Goal: Task Accomplishment & Management: Use online tool/utility

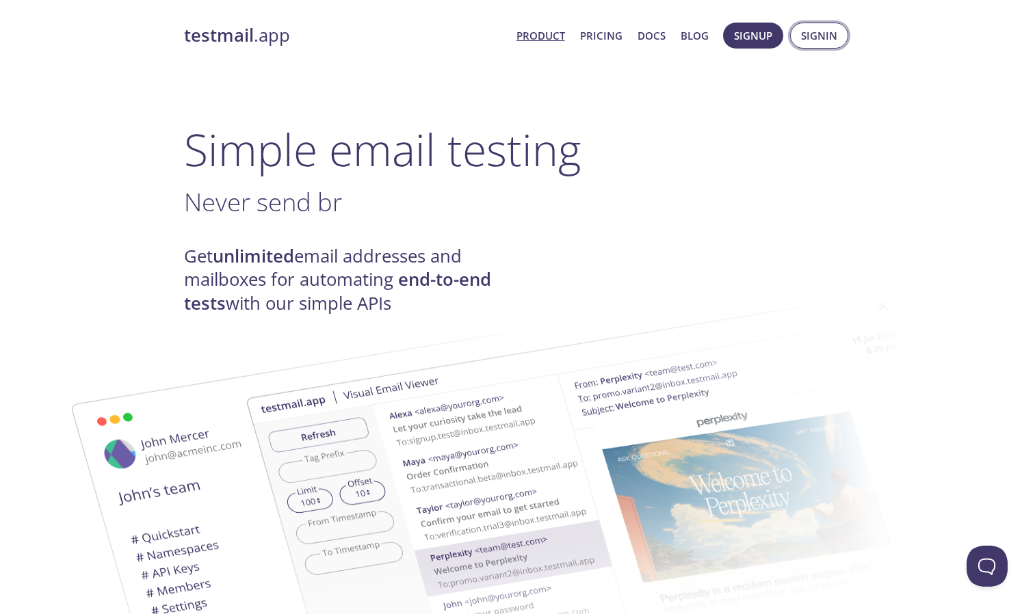
click at [812, 38] on span "Signin" at bounding box center [819, 36] width 36 height 18
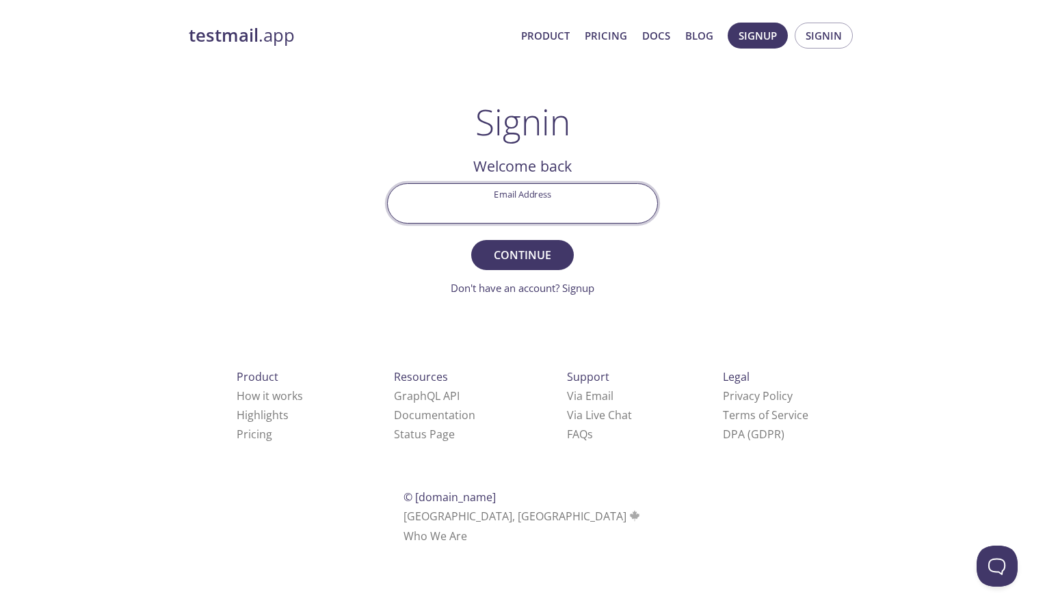
click at [557, 188] on input "Email Address" at bounding box center [522, 203] width 269 height 39
type input "[EMAIL_ADDRESS][DOMAIN_NAME]"
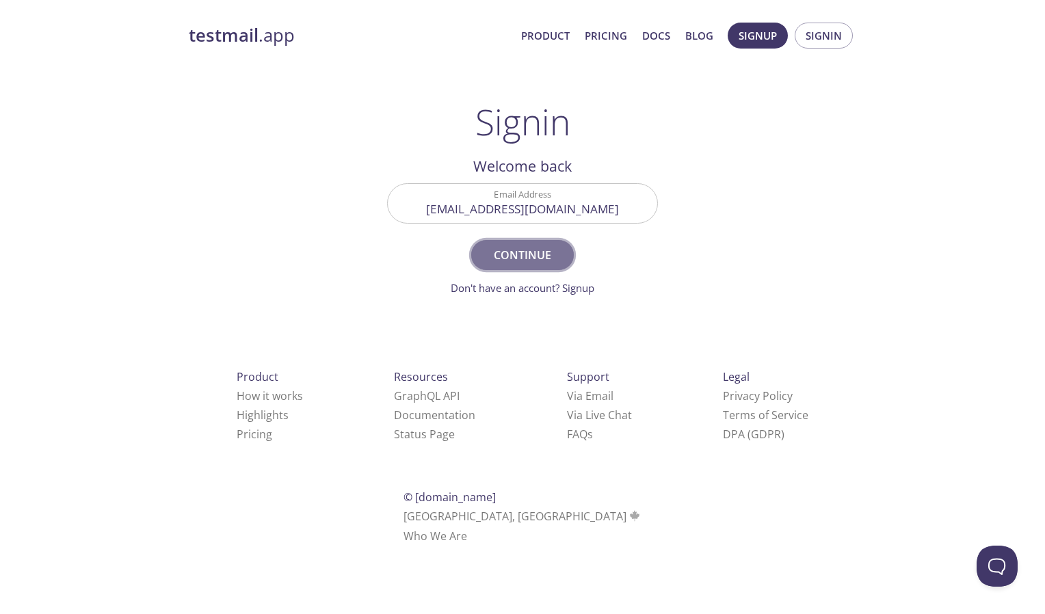
click at [502, 246] on span "Continue" at bounding box center [522, 255] width 72 height 19
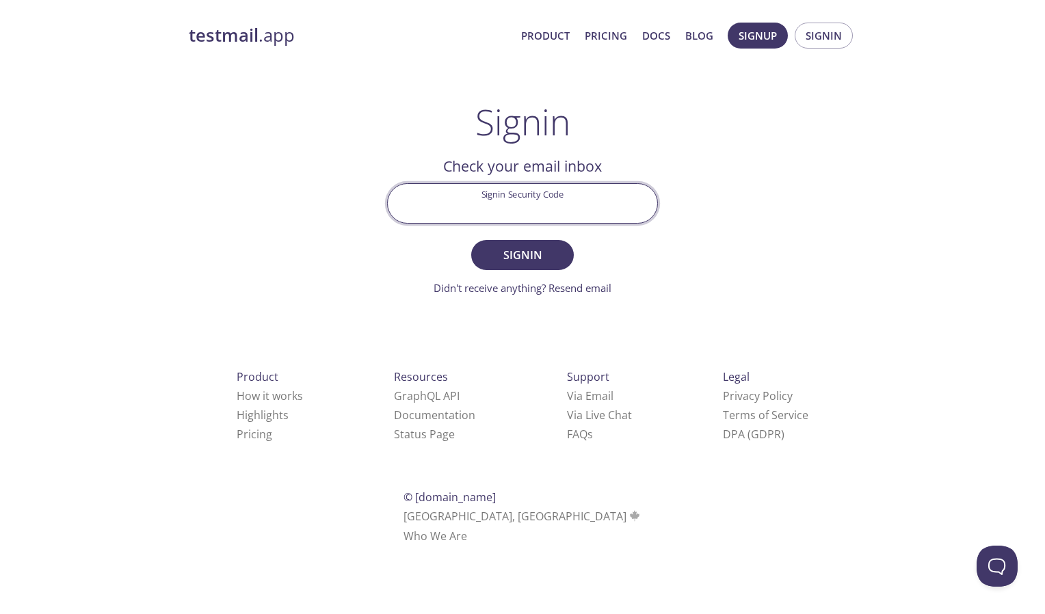
click at [522, 206] on input "Signin Security Code" at bounding box center [522, 203] width 269 height 39
paste input "9C3RAGW"
type input "9C3RAGW"
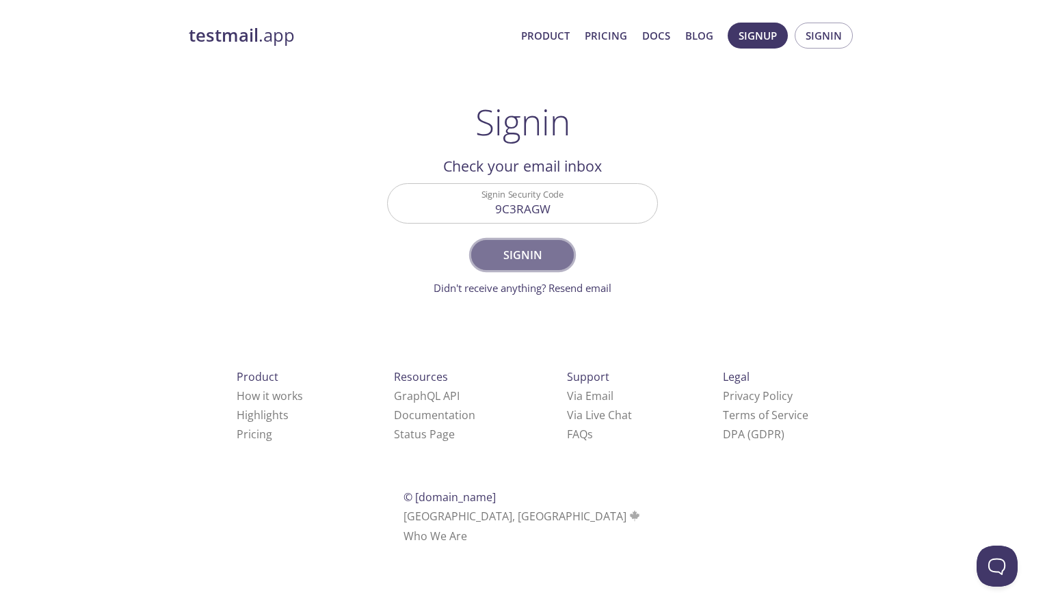
click at [518, 251] on span "Signin" at bounding box center [522, 255] width 72 height 19
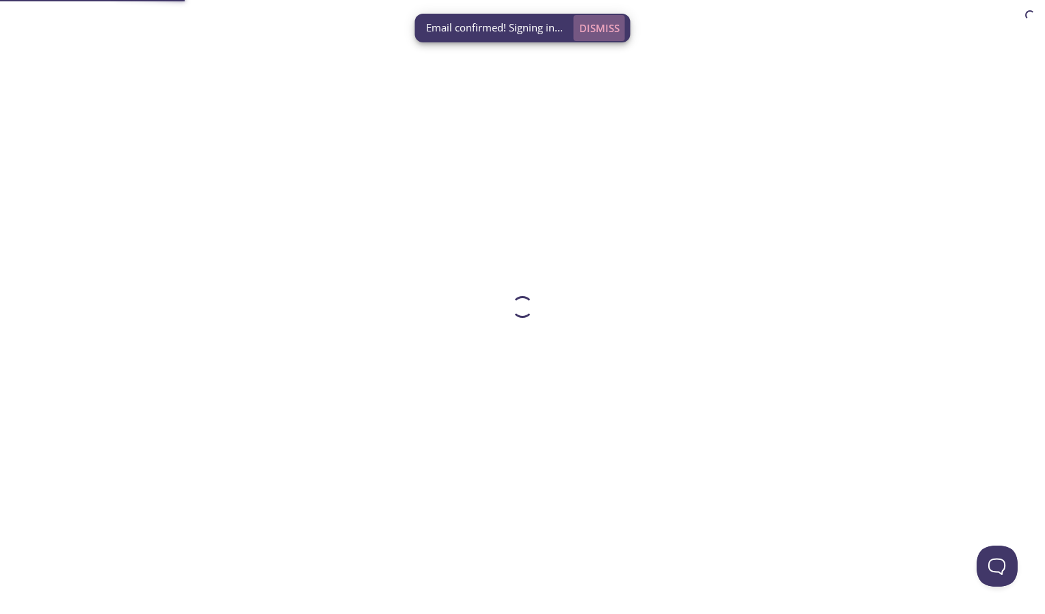
click at [592, 25] on span "Dismiss" at bounding box center [599, 28] width 40 height 18
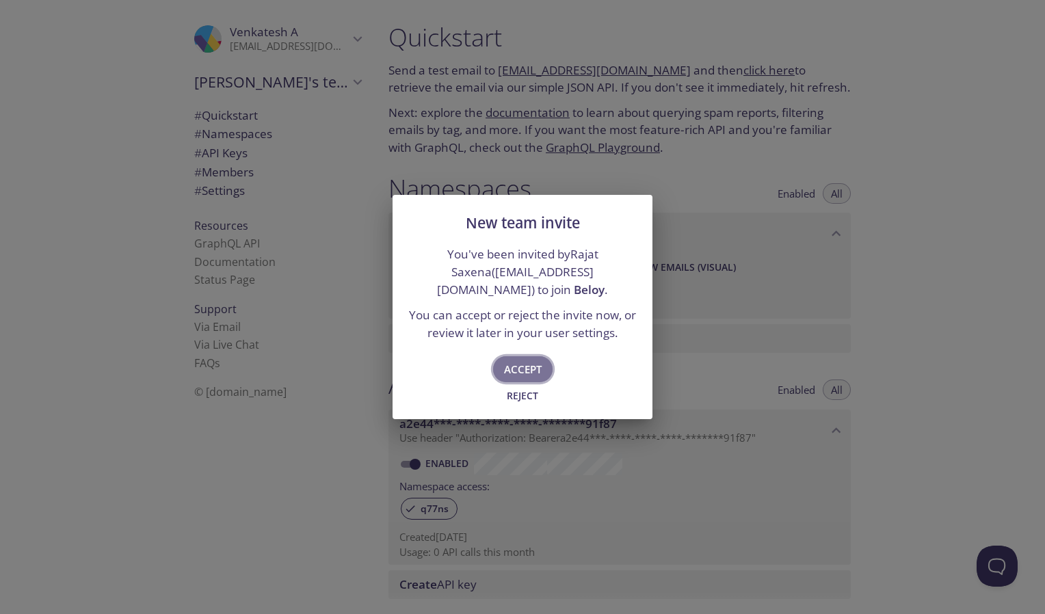
click at [533, 360] on span "Accept" at bounding box center [523, 369] width 38 height 18
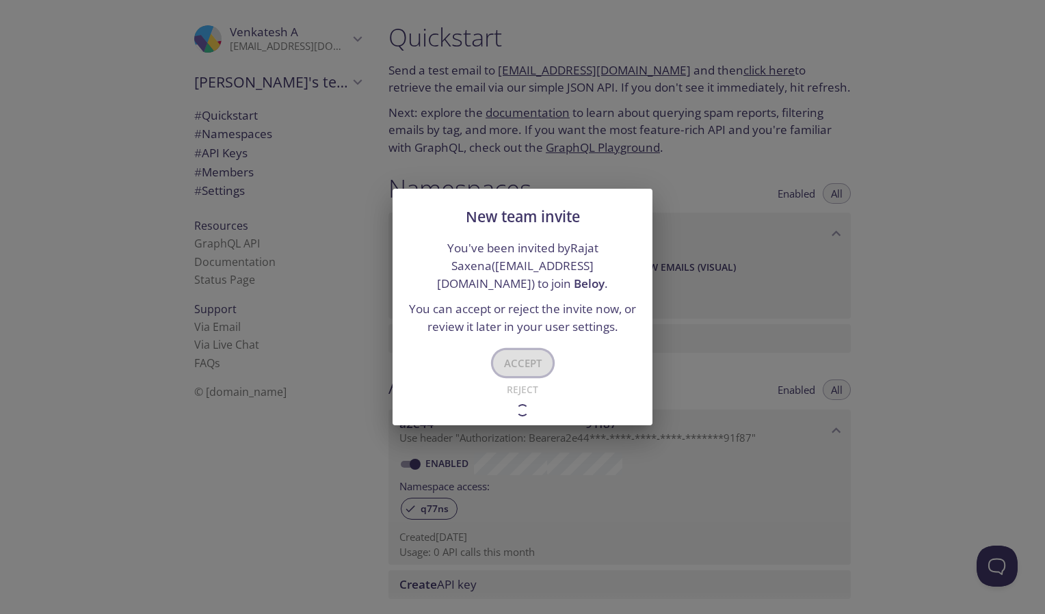
type input "Beloy"
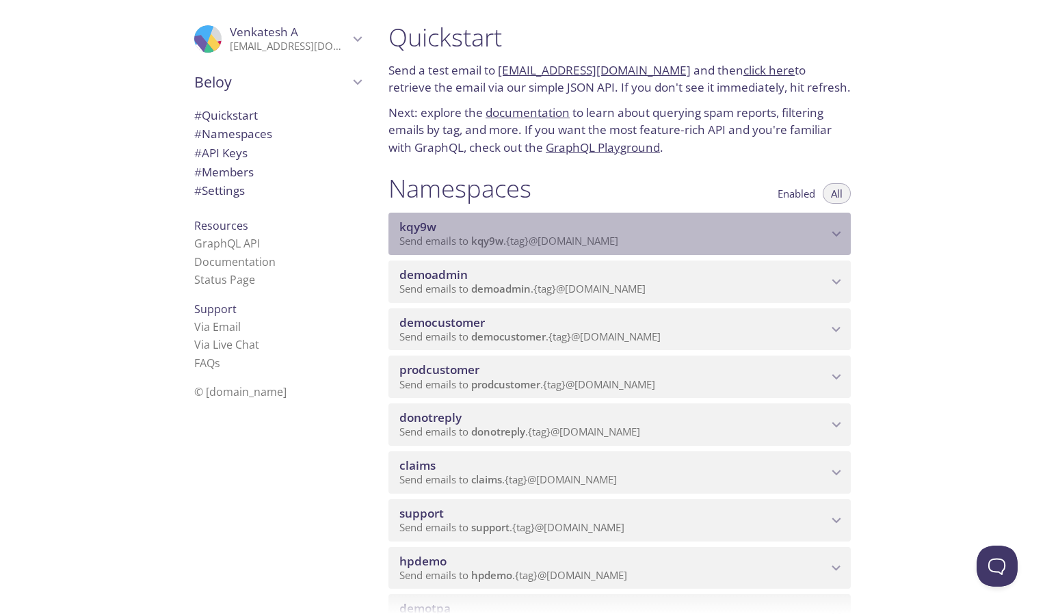
click at [812, 222] on span "kqy9w" at bounding box center [613, 227] width 428 height 15
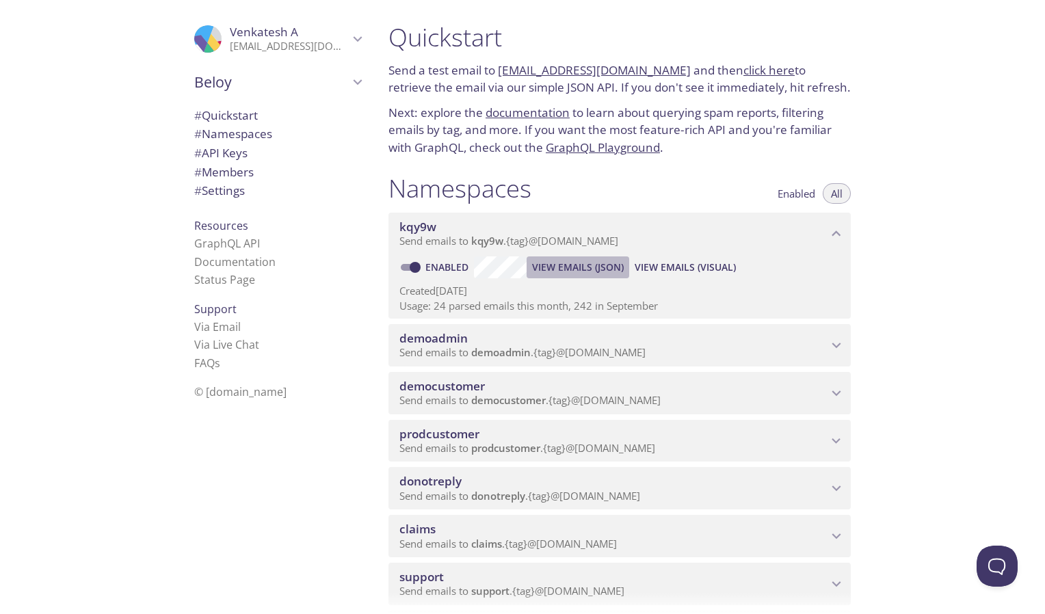
click at [561, 267] on span "View Emails (JSON)" at bounding box center [578, 267] width 92 height 16
click at [693, 265] on span "View Emails (Visual)" at bounding box center [685, 267] width 101 height 16
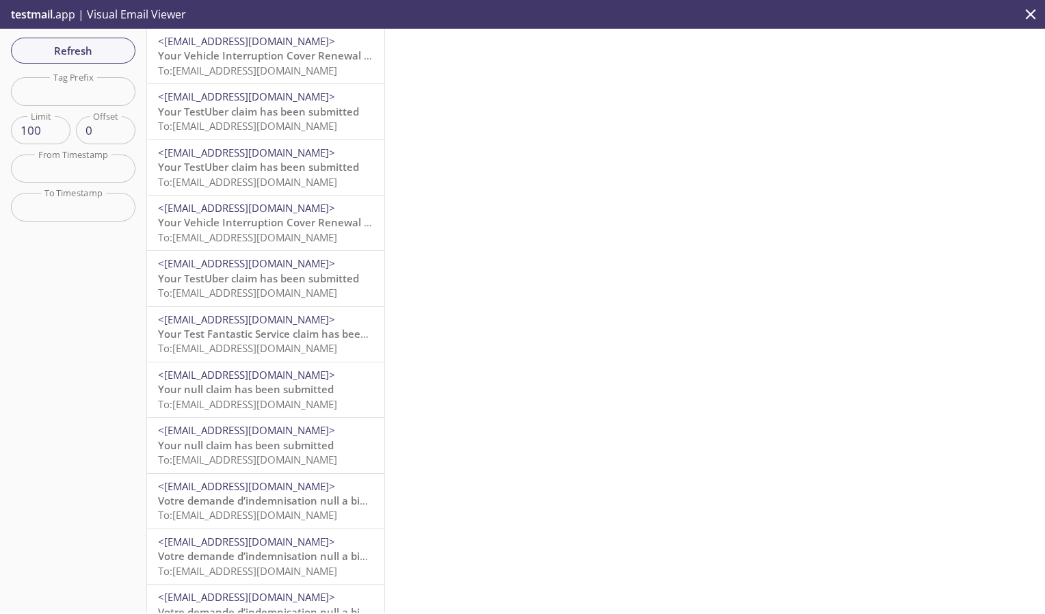
click at [246, 120] on span "To: [EMAIL_ADDRESS][DOMAIN_NAME]" at bounding box center [247, 126] width 179 height 14
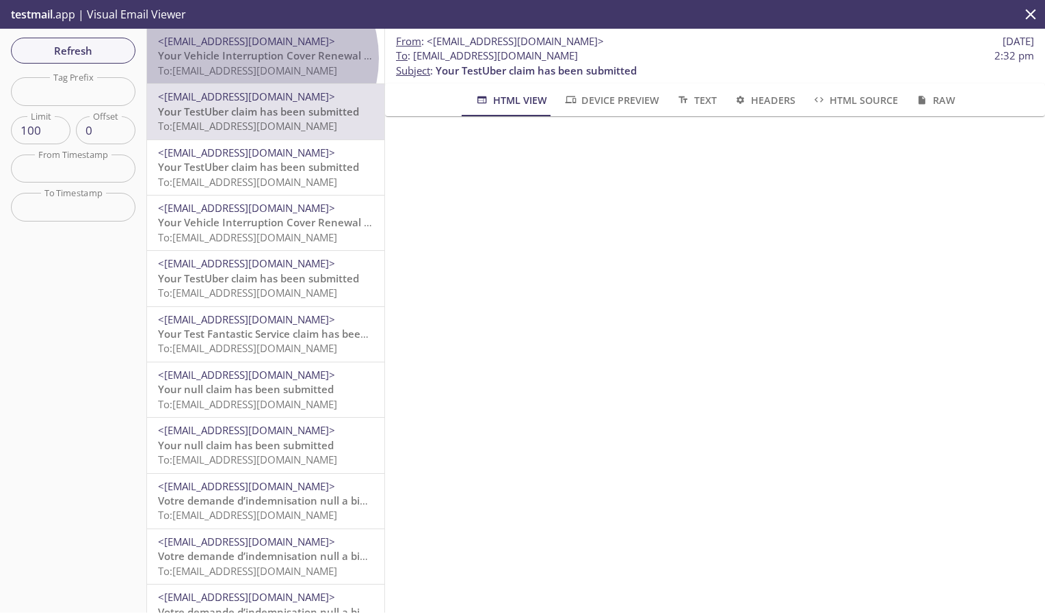
click at [257, 58] on span "Your Vehicle Interruption Cover Renewal is Approaching" at bounding box center [297, 56] width 278 height 14
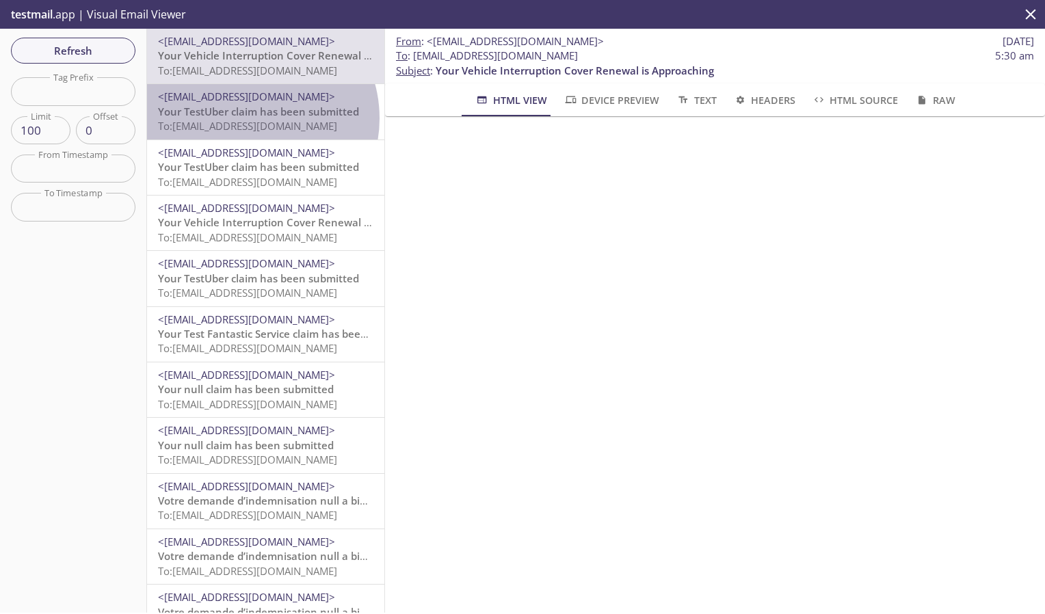
click at [248, 118] on p "Your TestUber claim has been submitted To: [EMAIL_ADDRESS][DOMAIN_NAME]" at bounding box center [265, 119] width 215 height 29
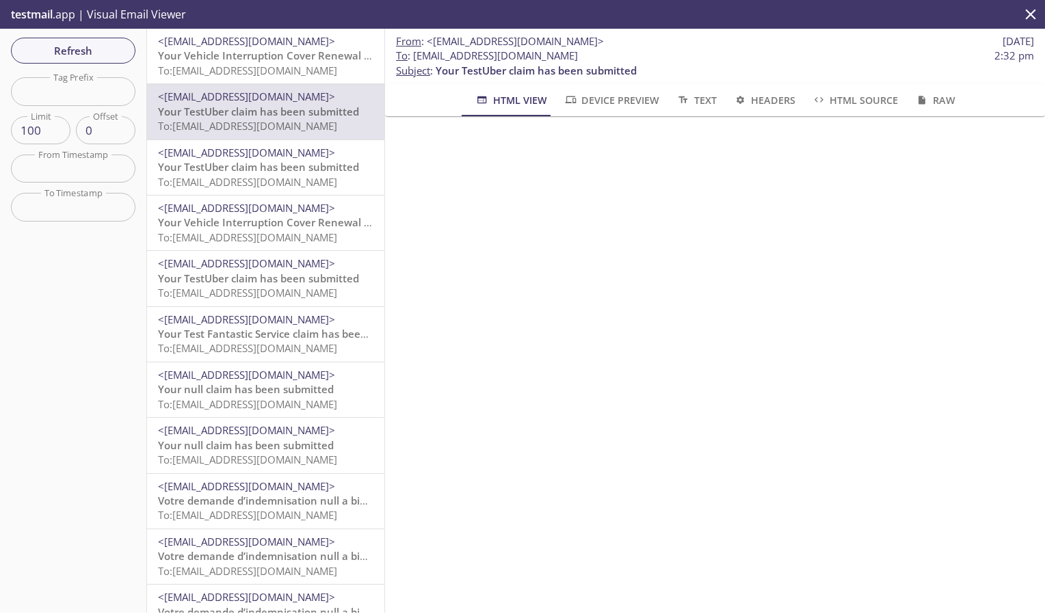
click at [256, 69] on span "To: [EMAIL_ADDRESS][DOMAIN_NAME]" at bounding box center [247, 71] width 179 height 14
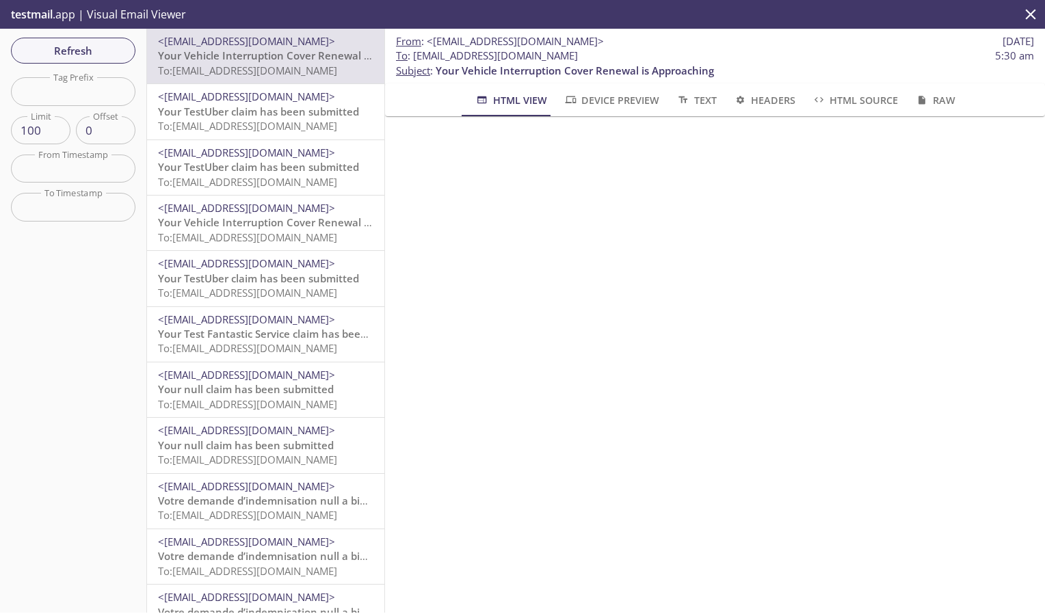
drag, startPoint x: 752, startPoint y: 62, endPoint x: 414, endPoint y: 56, distance: 337.9
click at [414, 56] on span "To : [EMAIL_ADDRESS][DOMAIN_NAME] 5:30 am" at bounding box center [715, 56] width 638 height 14
copy span "[EMAIL_ADDRESS][DOMAIN_NAME]"
click at [83, 48] on span "Refresh" at bounding box center [73, 51] width 103 height 18
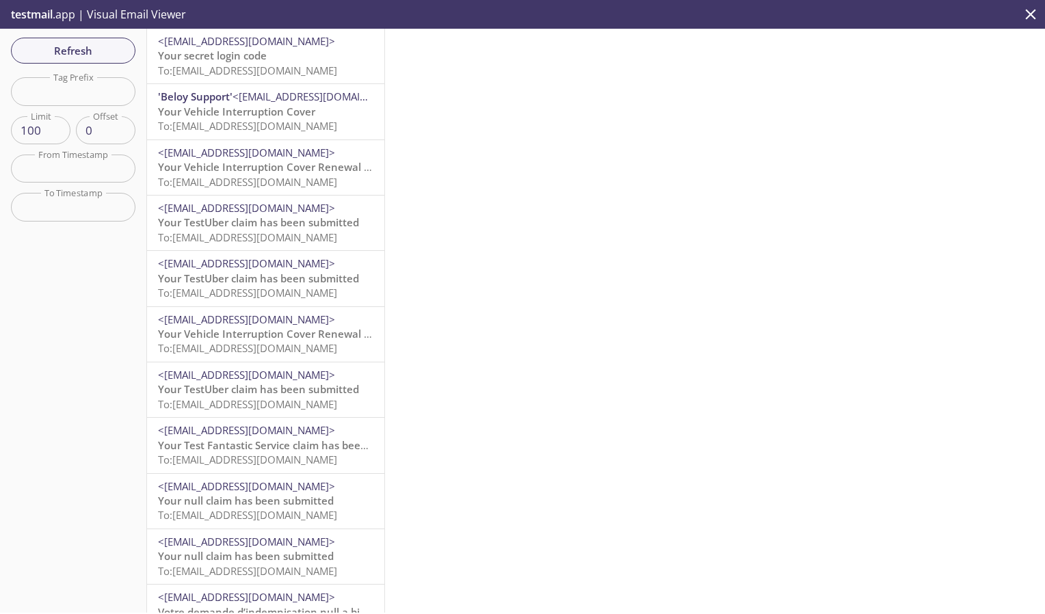
click at [255, 56] on span "Your secret login code" at bounding box center [212, 56] width 109 height 14
